Goal: Find specific page/section: Find specific page/section

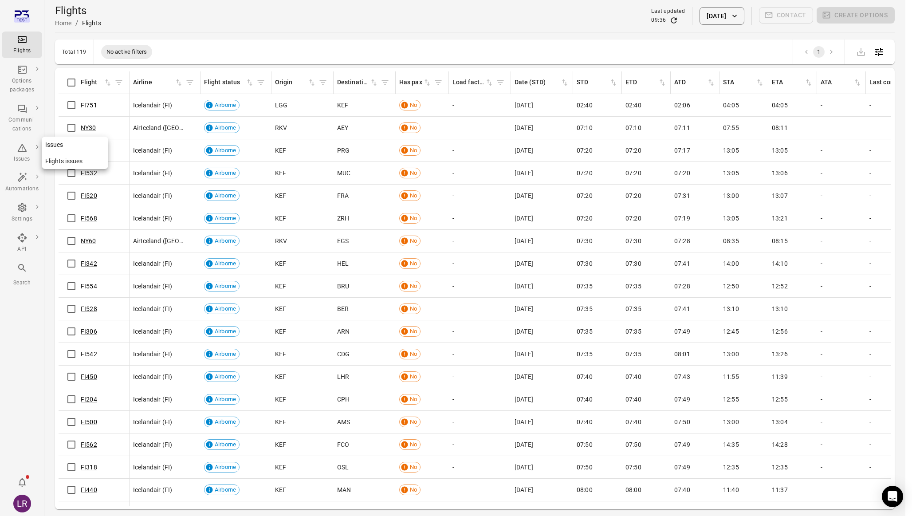
click at [28, 146] on div "Issues" at bounding box center [21, 152] width 33 height 21
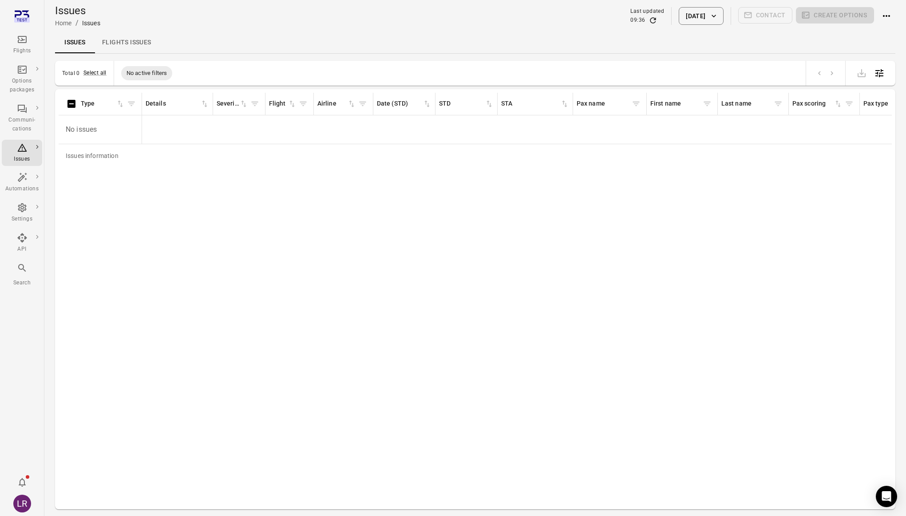
click at [284, 43] on div "Issues Flights issues" at bounding box center [475, 42] width 840 height 21
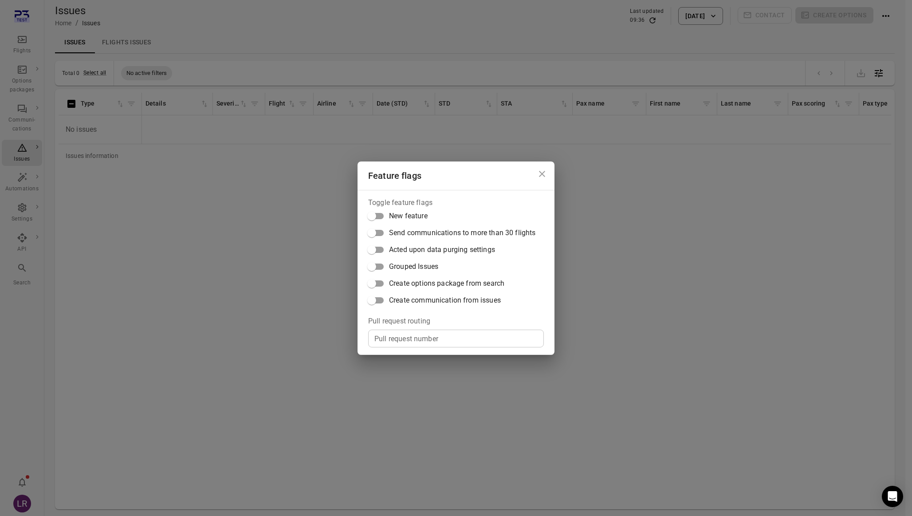
click at [400, 264] on span "Grouped Issues" at bounding box center [413, 266] width 49 height 11
click at [190, 189] on div "Feature flags Toggle feature flags New feature Send communications to more than…" at bounding box center [456, 258] width 912 height 516
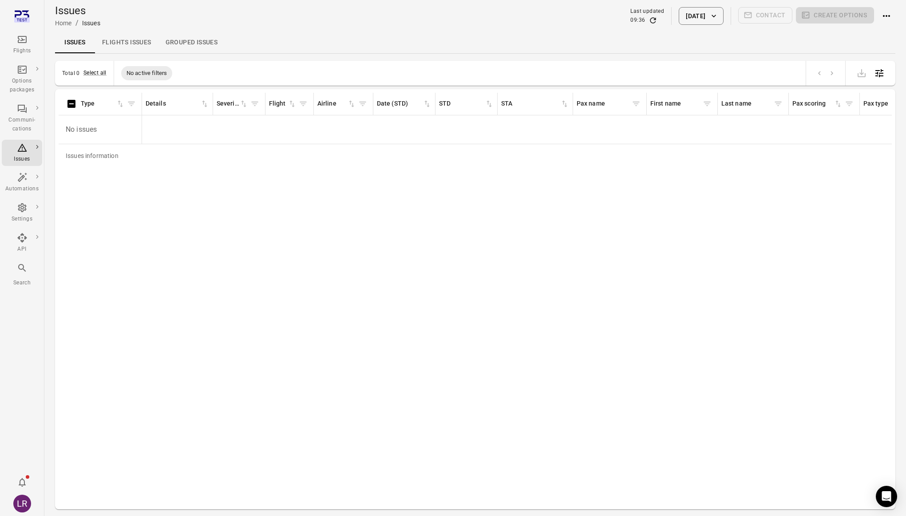
click at [712, 14] on icon "button" at bounding box center [713, 16] width 9 height 9
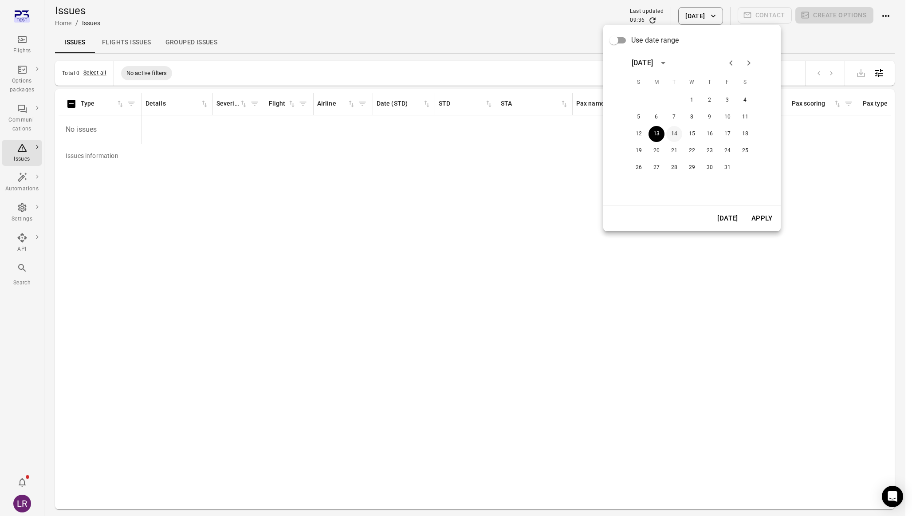
click at [678, 135] on button "14" at bounding box center [674, 134] width 16 height 16
click at [762, 218] on button "Apply" at bounding box center [762, 218] width 31 height 19
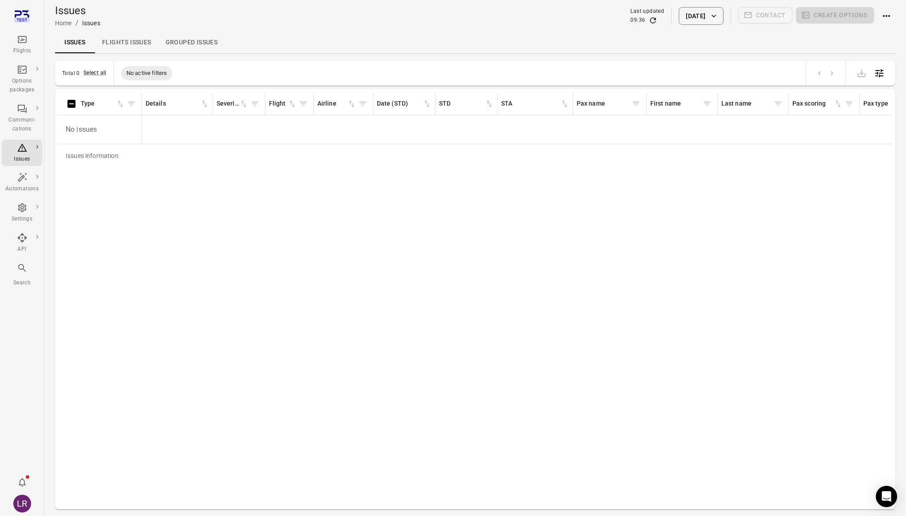
click at [711, 20] on button "[DATE]" at bounding box center [700, 16] width 44 height 18
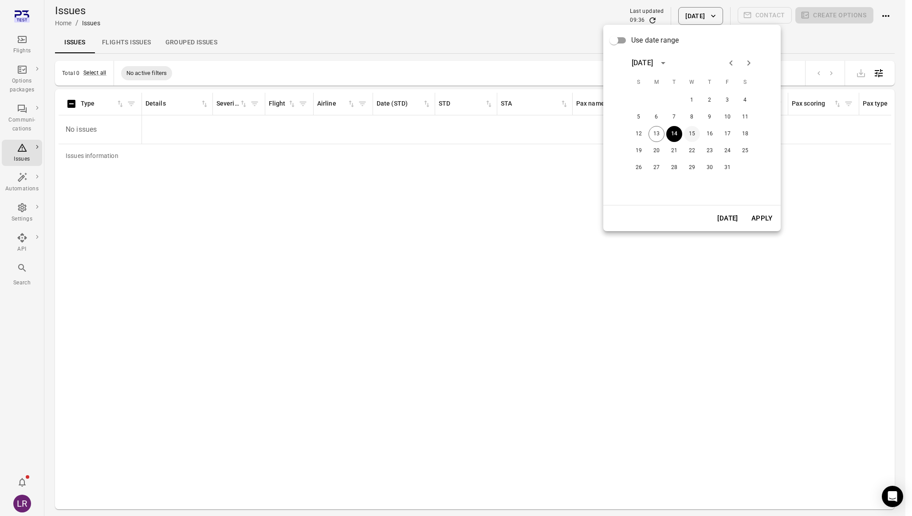
click at [695, 132] on button "15" at bounding box center [692, 134] width 16 height 16
click at [748, 219] on button "Apply" at bounding box center [762, 218] width 31 height 19
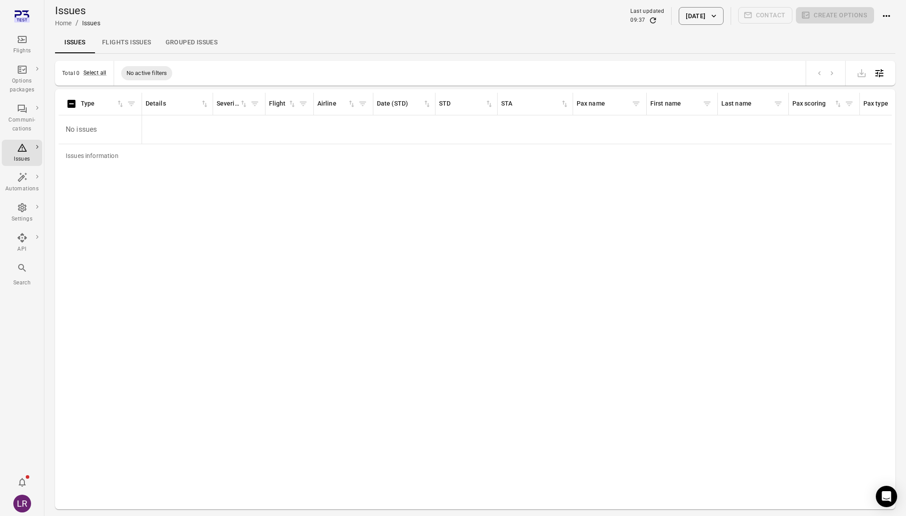
click at [711, 17] on icon "button" at bounding box center [713, 16] width 9 height 9
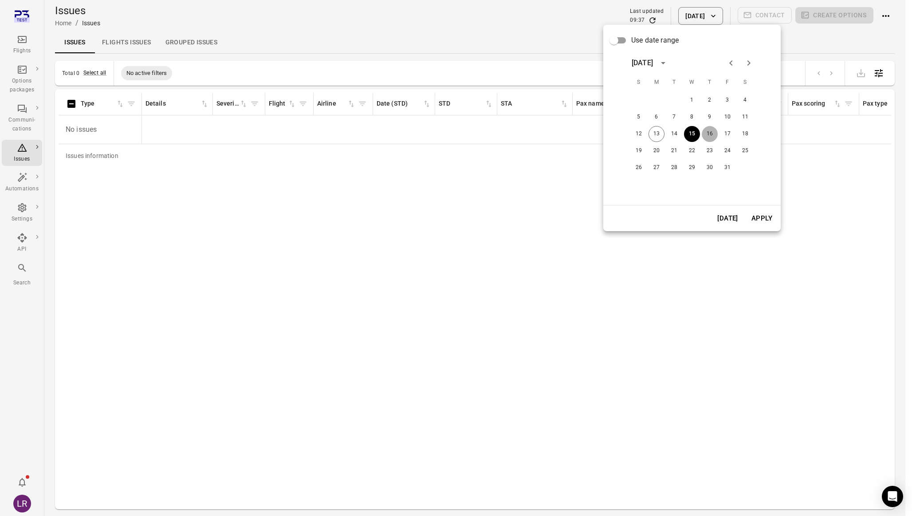
click at [709, 130] on button "16" at bounding box center [710, 134] width 16 height 16
click at [765, 221] on button "Apply" at bounding box center [762, 218] width 31 height 19
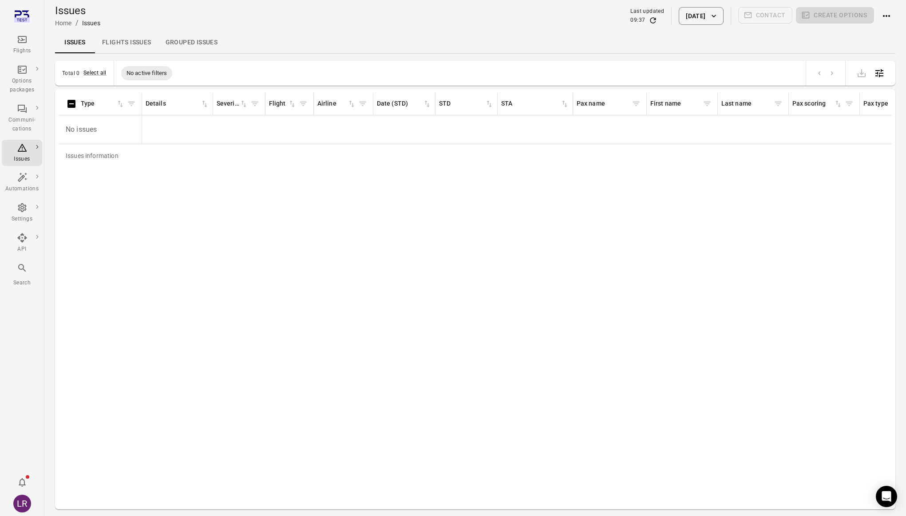
click at [708, 18] on button "[DATE]" at bounding box center [700, 16] width 44 height 18
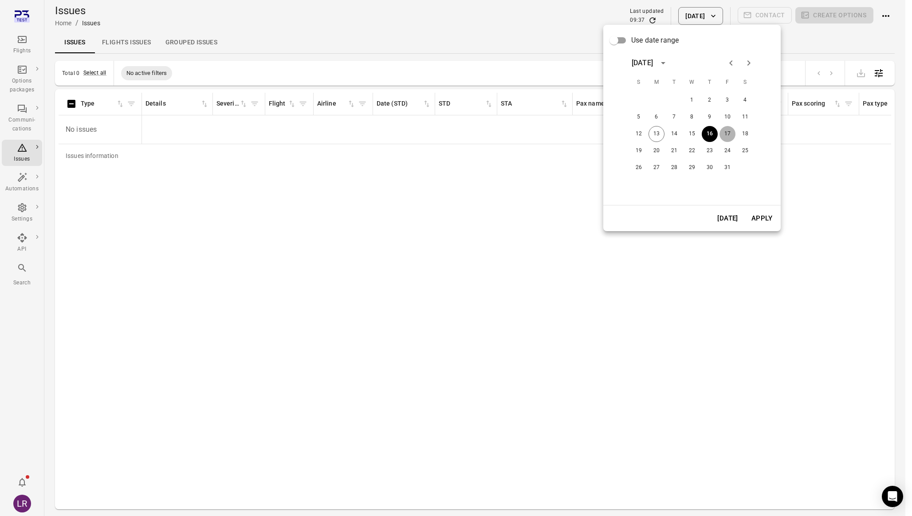
click at [722, 137] on button "17" at bounding box center [728, 134] width 16 height 16
click at [767, 227] on button "Apply" at bounding box center [762, 218] width 31 height 19
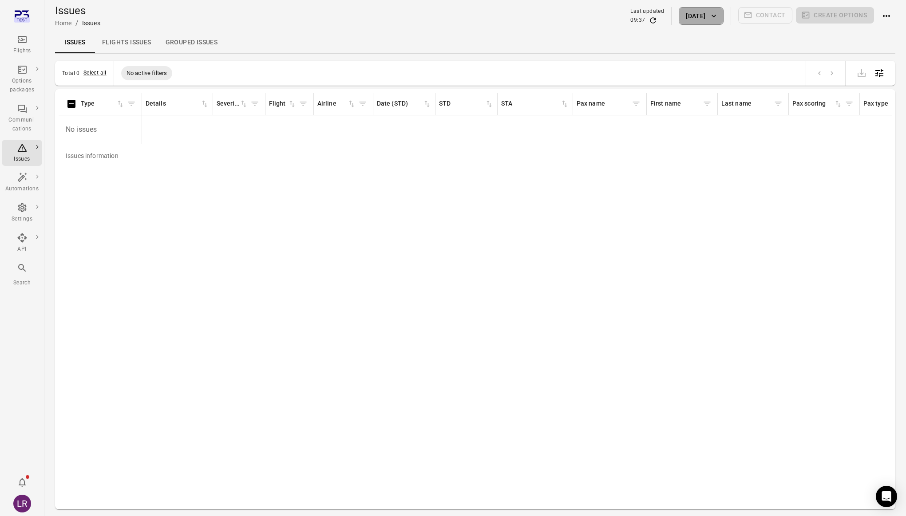
click at [708, 21] on button "[DATE]" at bounding box center [700, 16] width 44 height 18
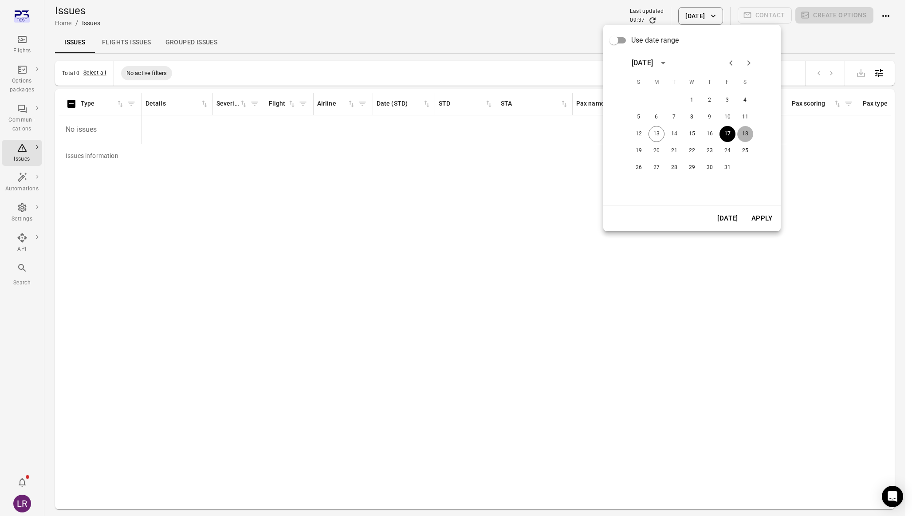
click at [745, 134] on button "18" at bounding box center [745, 134] width 16 height 16
click at [765, 213] on button "Apply" at bounding box center [762, 218] width 31 height 19
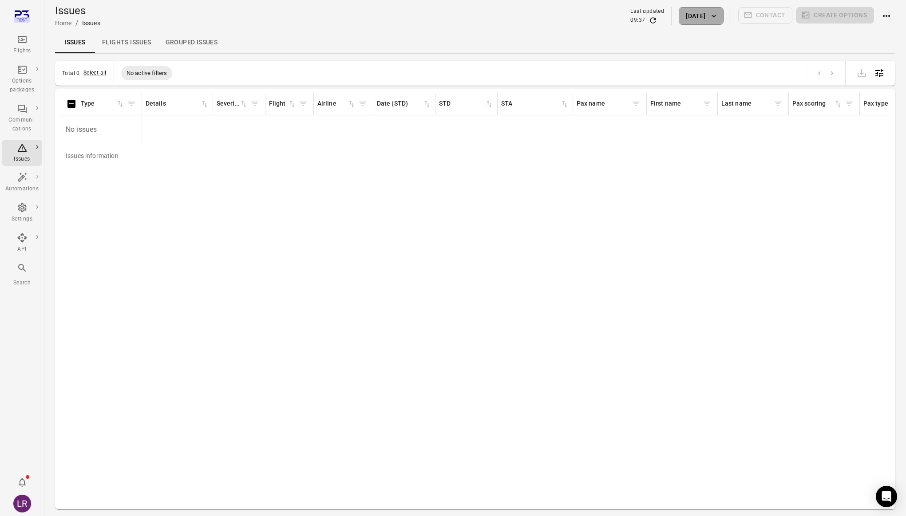
click at [707, 17] on button "[DATE]" at bounding box center [700, 16] width 44 height 18
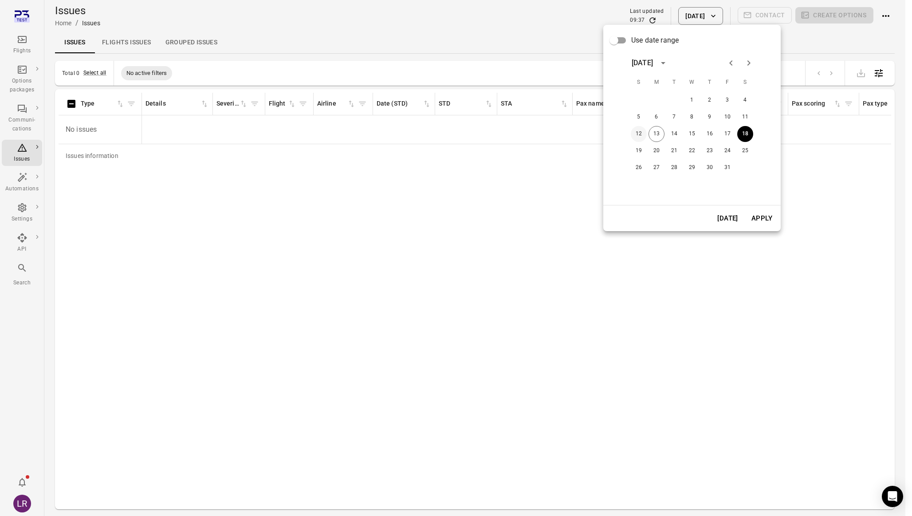
click at [639, 130] on button "12" at bounding box center [639, 134] width 16 height 16
click at [764, 216] on button "Apply" at bounding box center [762, 218] width 31 height 19
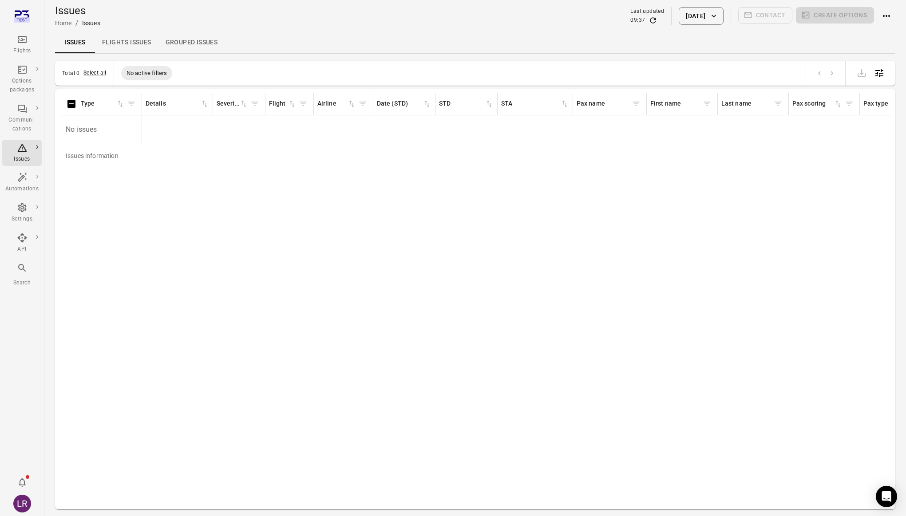
click at [710, 12] on icon "button" at bounding box center [713, 16] width 9 height 9
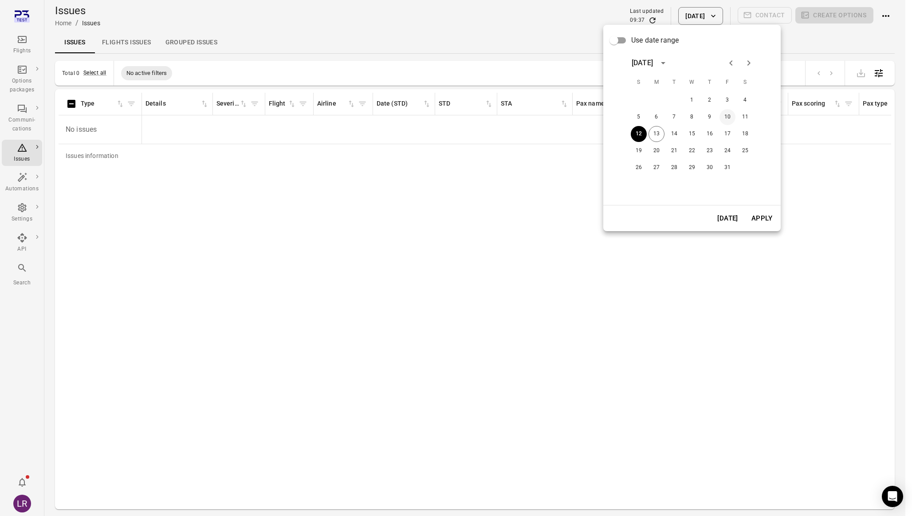
click at [725, 116] on button "10" at bounding box center [728, 117] width 16 height 16
click at [761, 219] on button "Apply" at bounding box center [762, 218] width 31 height 19
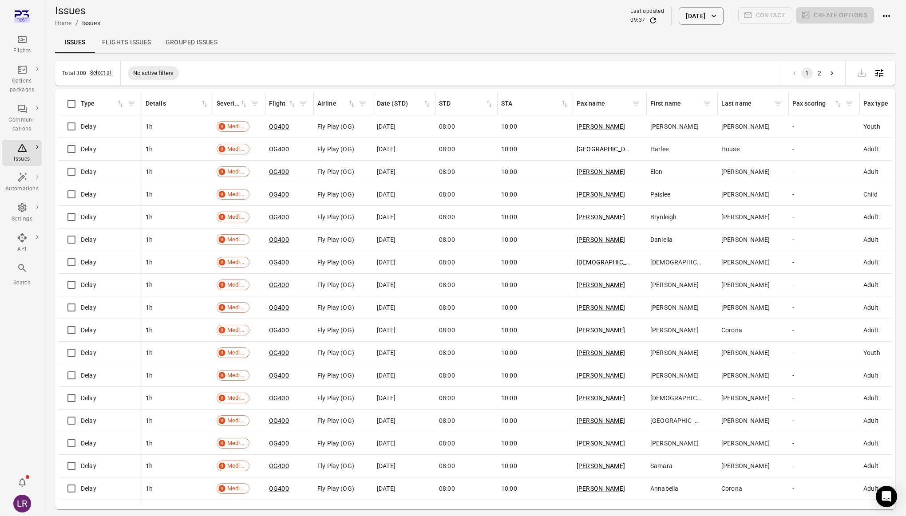
click at [207, 43] on link "Grouped issues" at bounding box center [191, 42] width 67 height 21
